Goal: Task Accomplishment & Management: Use online tool/utility

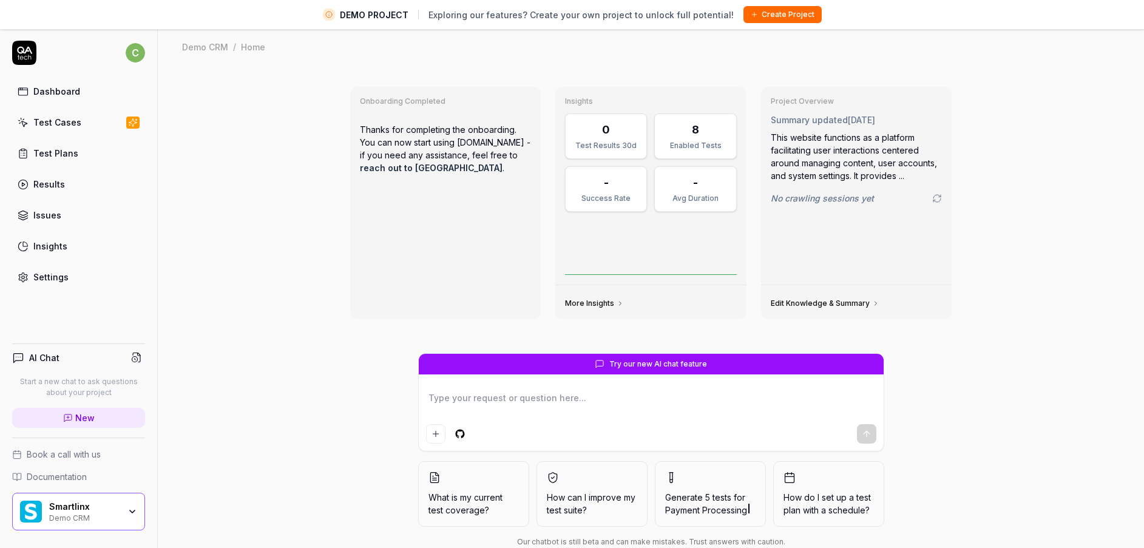
click at [70, 504] on div "Smartlinx" at bounding box center [84, 506] width 70 height 11
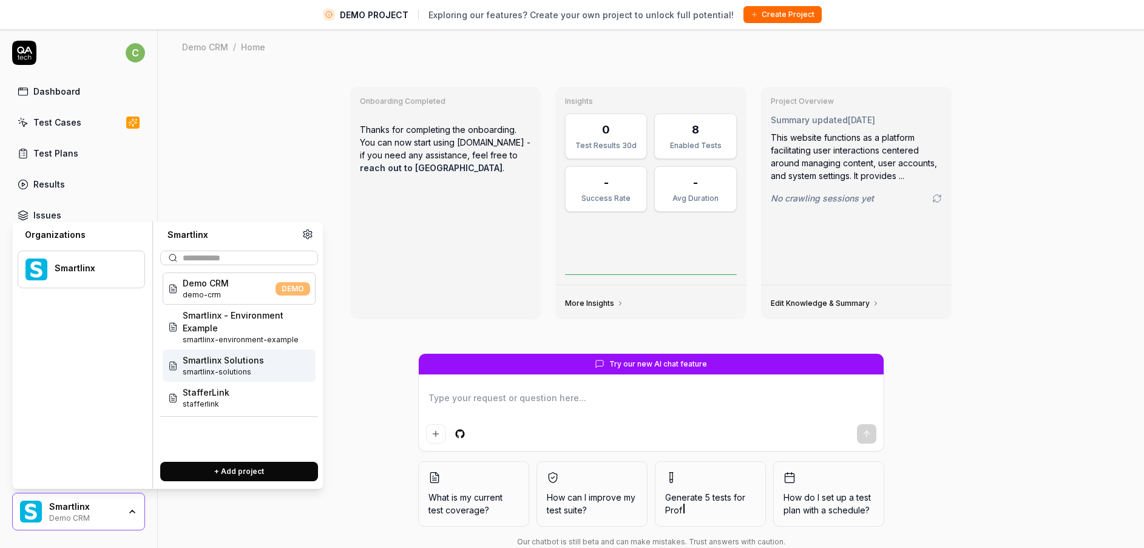
click at [247, 365] on span "Smartlinx Solutions" at bounding box center [223, 360] width 81 height 13
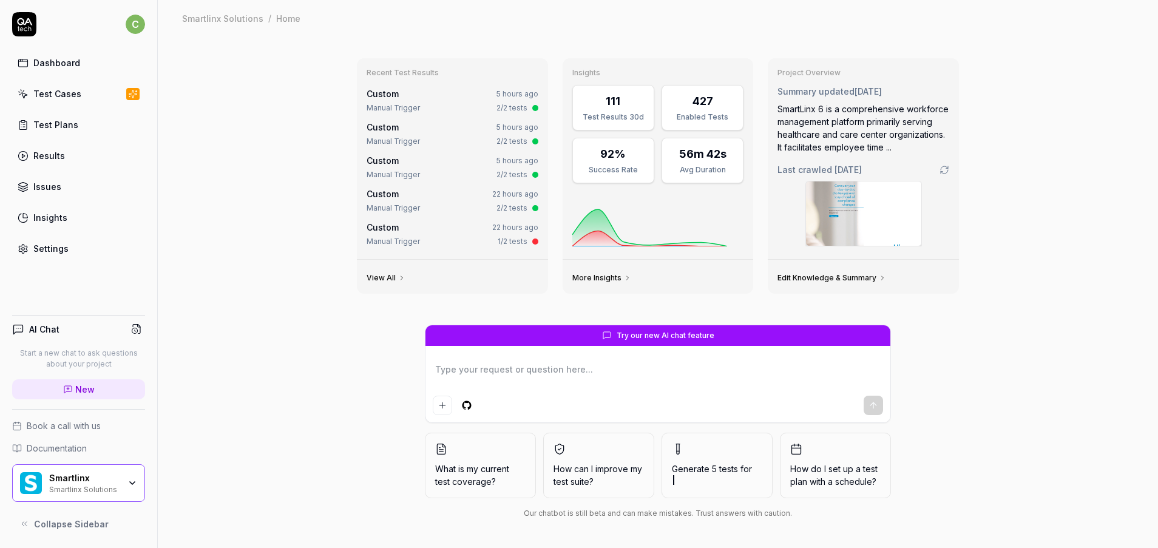
click at [49, 86] on link "Test Cases" at bounding box center [78, 94] width 133 height 24
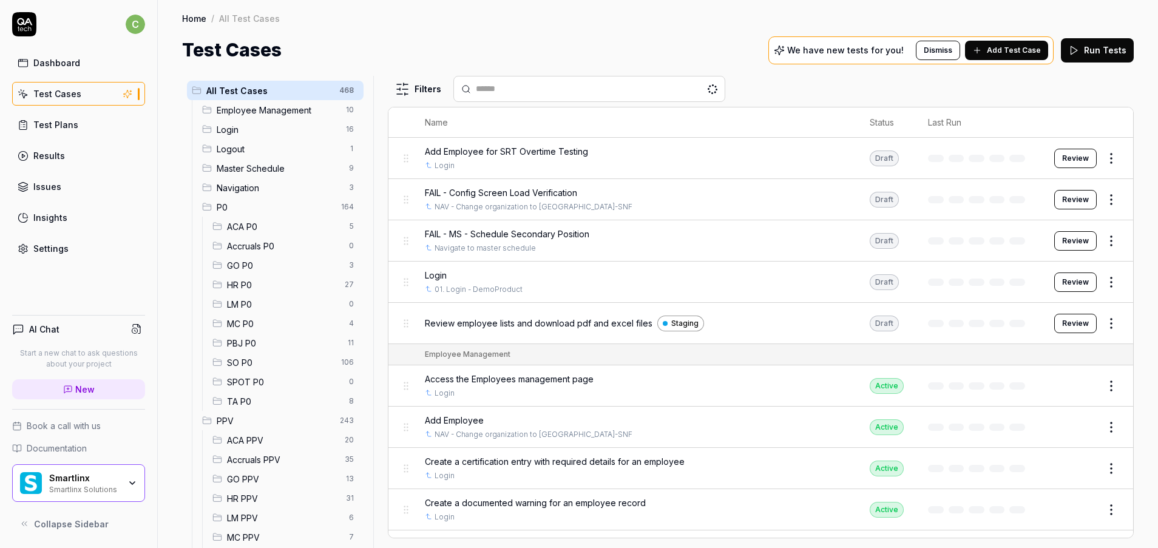
click at [248, 331] on div "MC P0 4" at bounding box center [285, 323] width 156 height 19
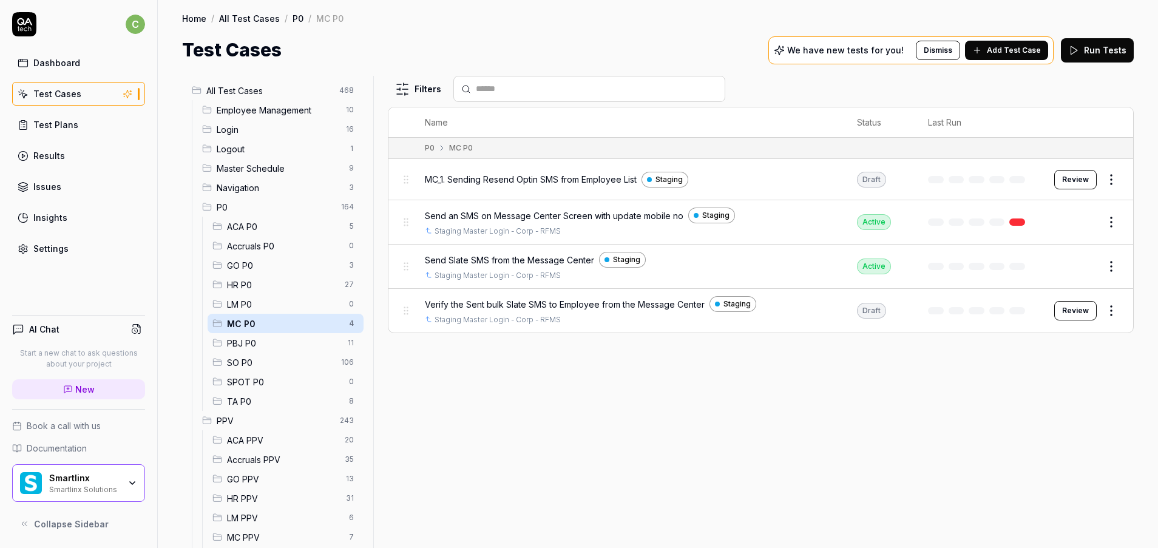
click at [791, 456] on div "Filters Name Status Last Run P0 MC P0 MC_1. Sending Resend Optin SMS from Emplo…" at bounding box center [761, 312] width 746 height 472
click at [1109, 176] on html "c Dashboard Test Cases Test Plans Results Issues Insights Settings AI Chat Star…" at bounding box center [579, 274] width 1158 height 548
click at [865, 493] on html "c Dashboard Test Cases Test Plans Results Issues Insights Settings AI Chat Star…" at bounding box center [579, 274] width 1158 height 548
click at [1071, 316] on button "Review" at bounding box center [1075, 310] width 42 height 19
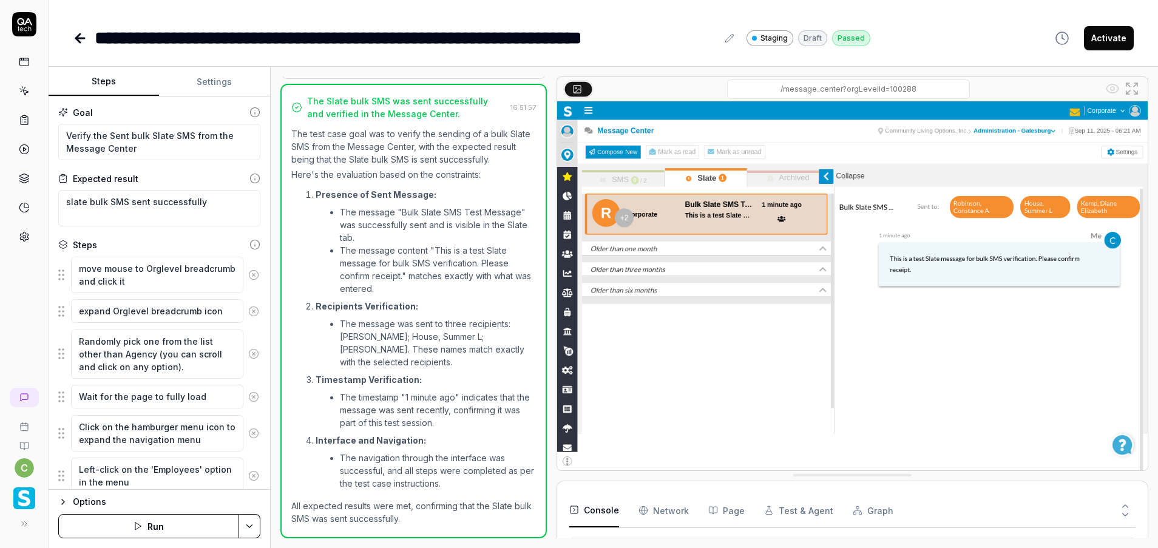
scroll to position [380, 0]
click at [1096, 50] on div "Activate" at bounding box center [1090, 37] width 86 height 27
click at [1115, 42] on button "Activate" at bounding box center [1109, 38] width 50 height 24
type textarea "*"
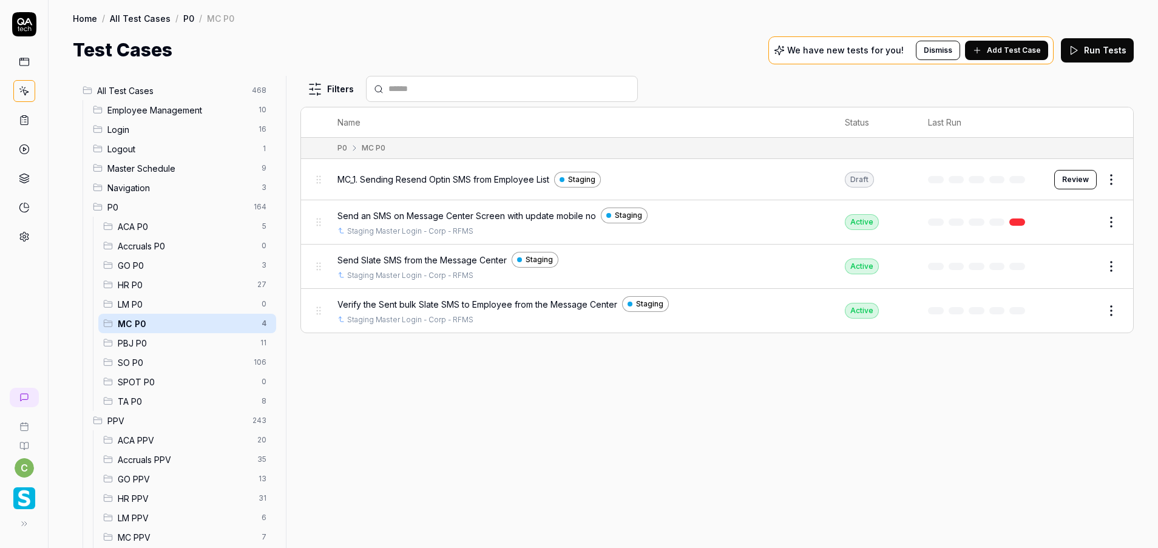
click at [160, 267] on span "GO P0" at bounding box center [186, 265] width 137 height 13
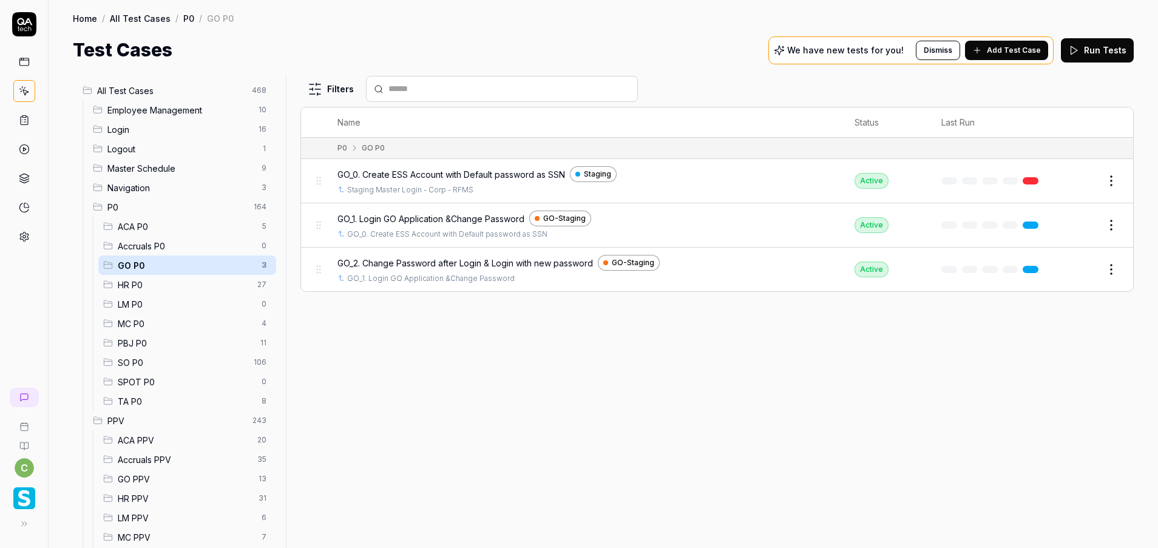
click at [152, 315] on div "MC P0 4" at bounding box center [187, 323] width 178 height 19
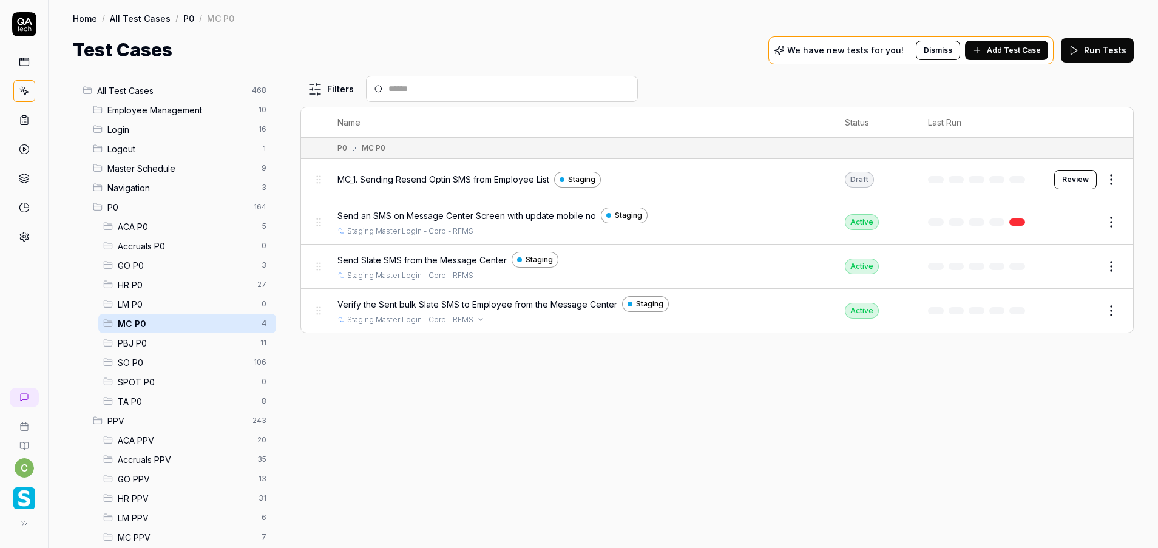
click at [603, 325] on div "Staging Master Login - Corp - RFMS" at bounding box center [578, 319] width 483 height 11
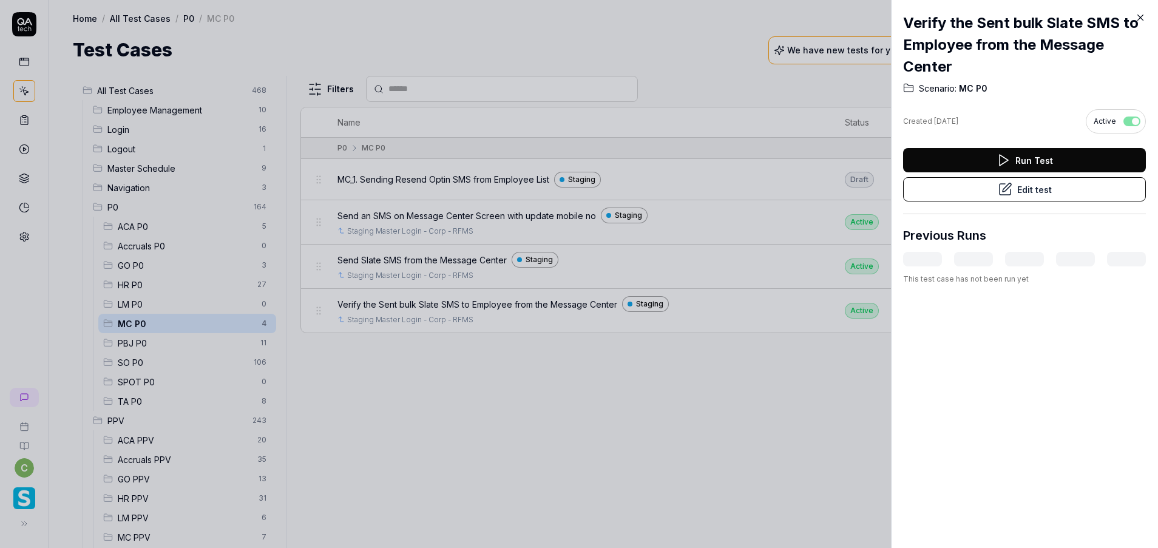
click at [621, 377] on div at bounding box center [579, 274] width 1158 height 548
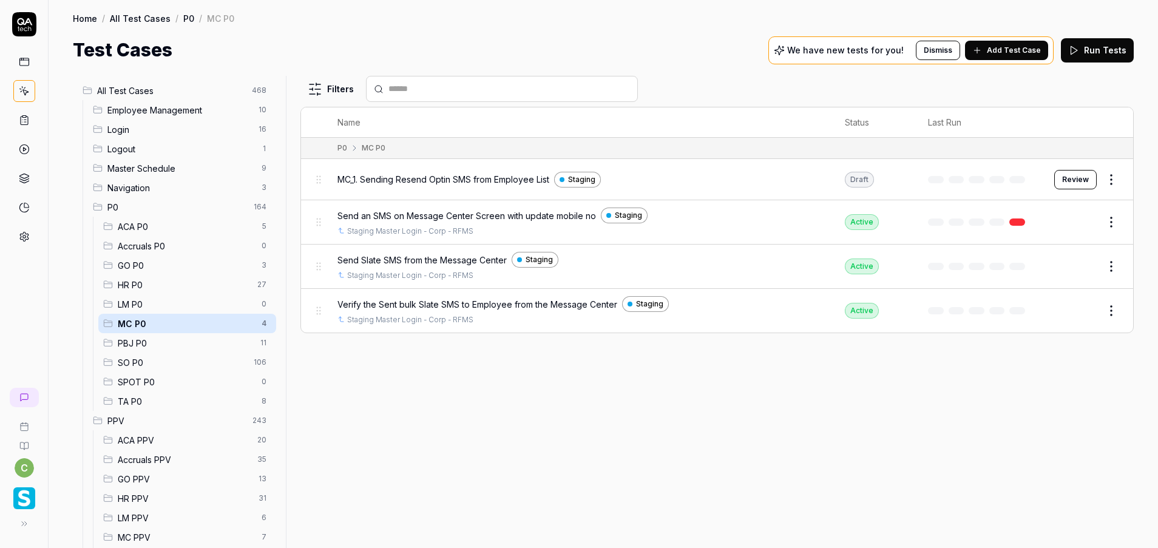
click at [461, 49] on div "Test Cases We have new tests for you! Dismiss Add Test Case Run Tests" at bounding box center [603, 49] width 1061 height 27
click at [141, 270] on span "GO P0" at bounding box center [186, 265] width 137 height 13
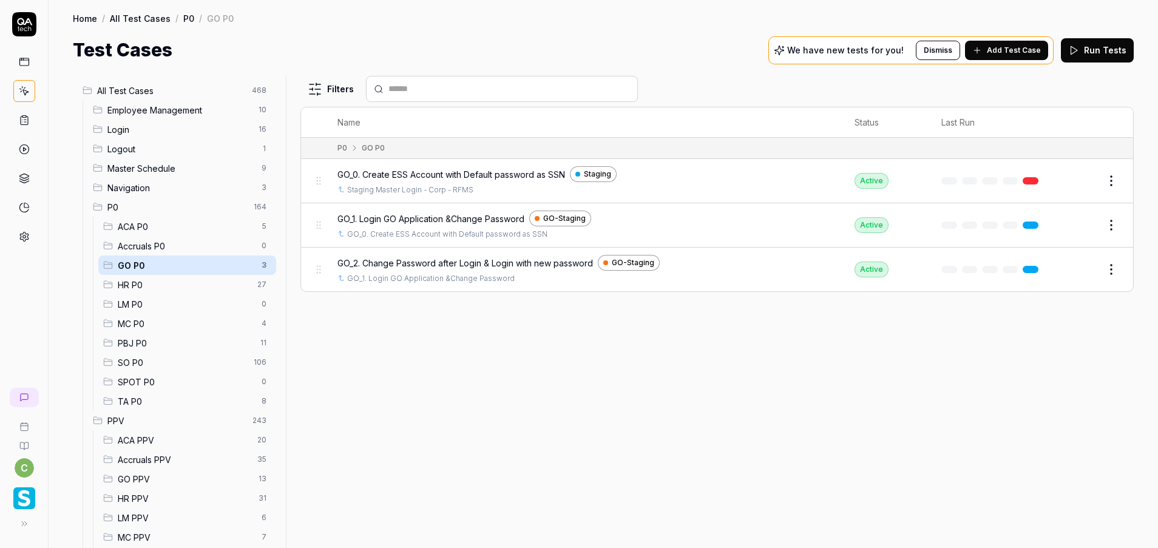
click at [490, 394] on div "Filters Name Status Last Run P0 GO P0 GO_0. Create ESS Account with Default pas…" at bounding box center [716, 312] width 833 height 472
click at [164, 320] on span "MC P0" at bounding box center [186, 323] width 137 height 13
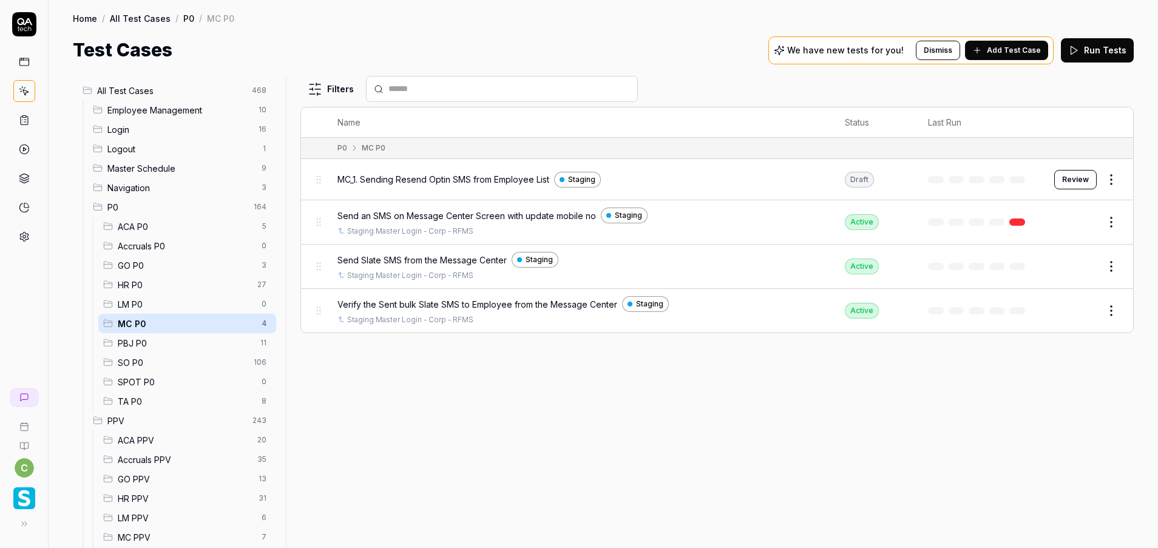
click at [471, 345] on div "Filters Name Status Last Run P0 MC P0 MC_1. Sending Resend Optin SMS from Emplo…" at bounding box center [716, 312] width 833 height 472
